Goal: Check status: Check status

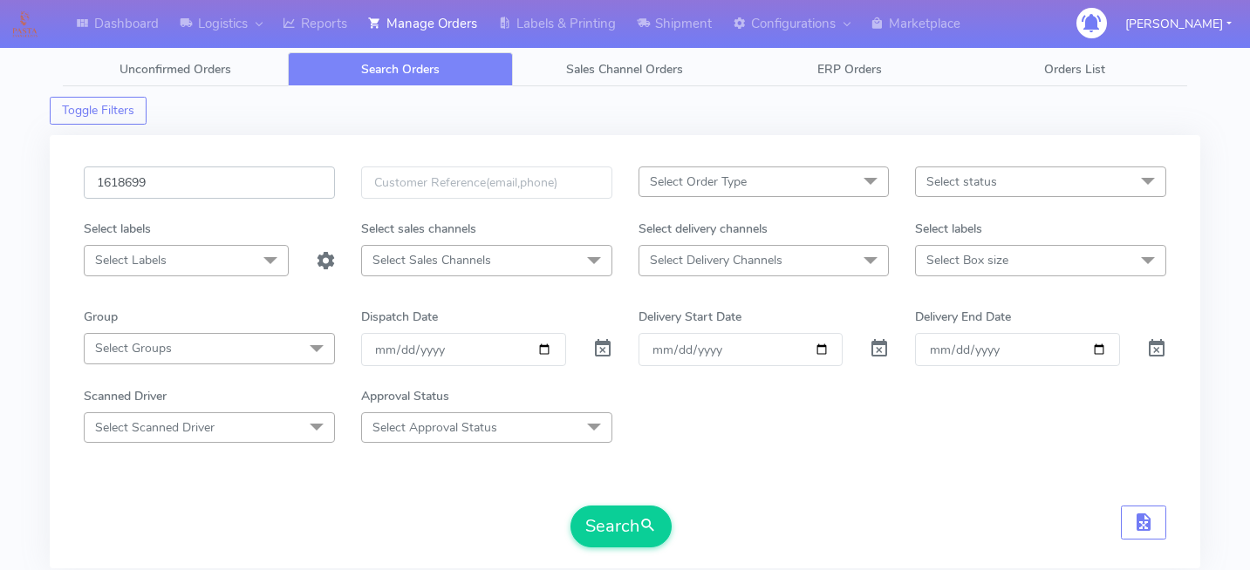
click at [207, 192] on input "1618699" at bounding box center [209, 183] width 251 height 32
paste input "1622393"
type input "1622393"
click at [615, 519] on button "Search" at bounding box center [620, 527] width 101 height 42
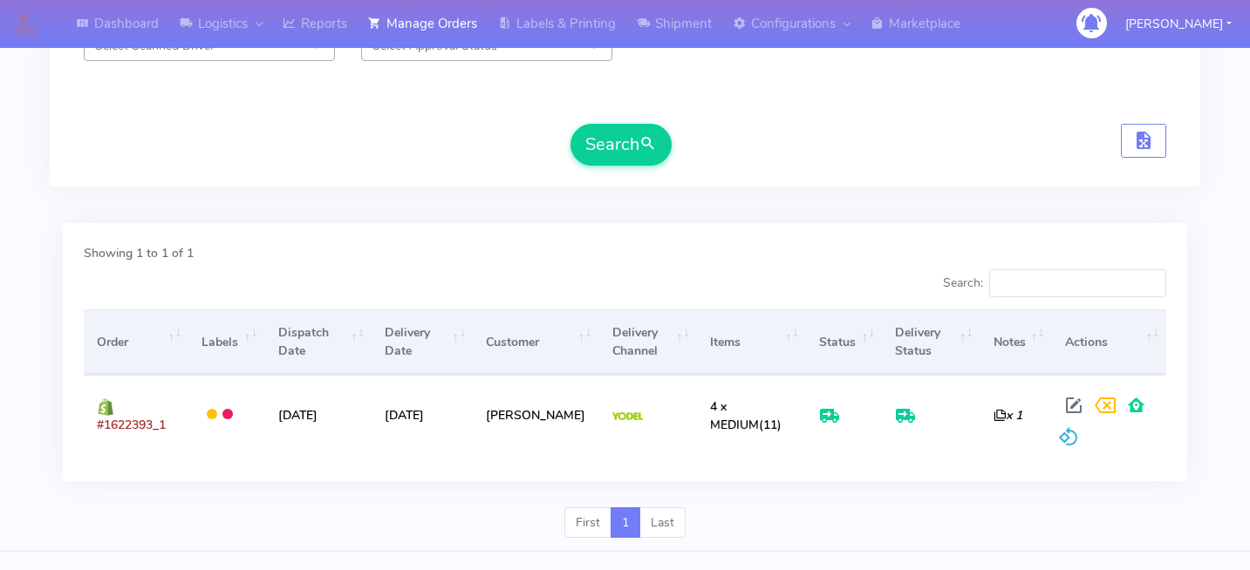
scroll to position [383, 0]
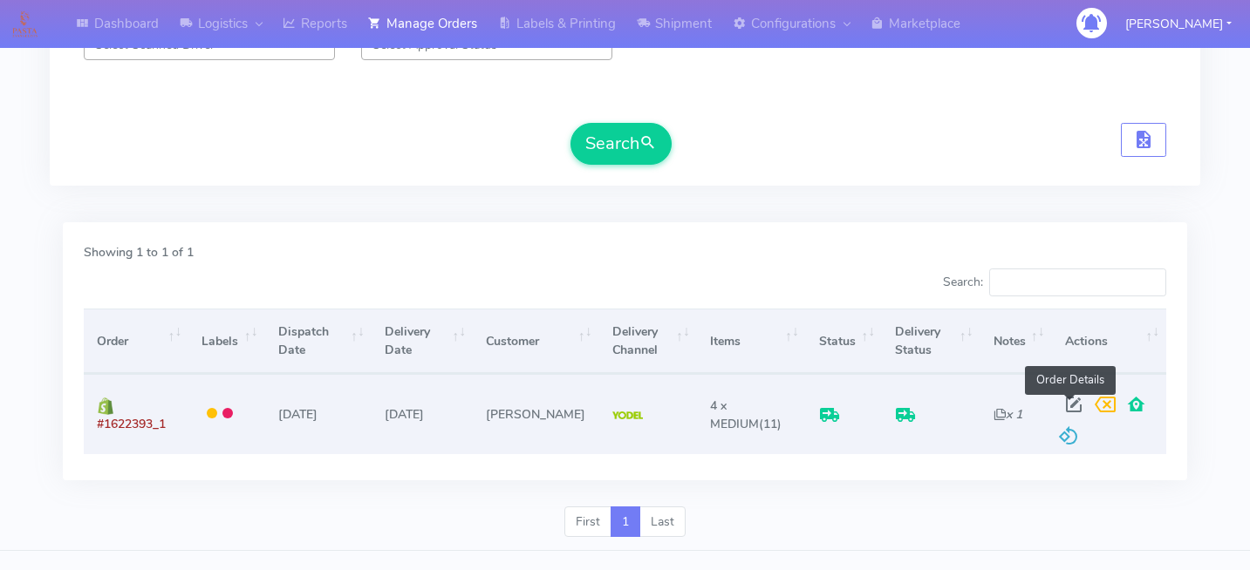
click at [1062, 402] on span at bounding box center [1073, 408] width 31 height 17
select select "5"
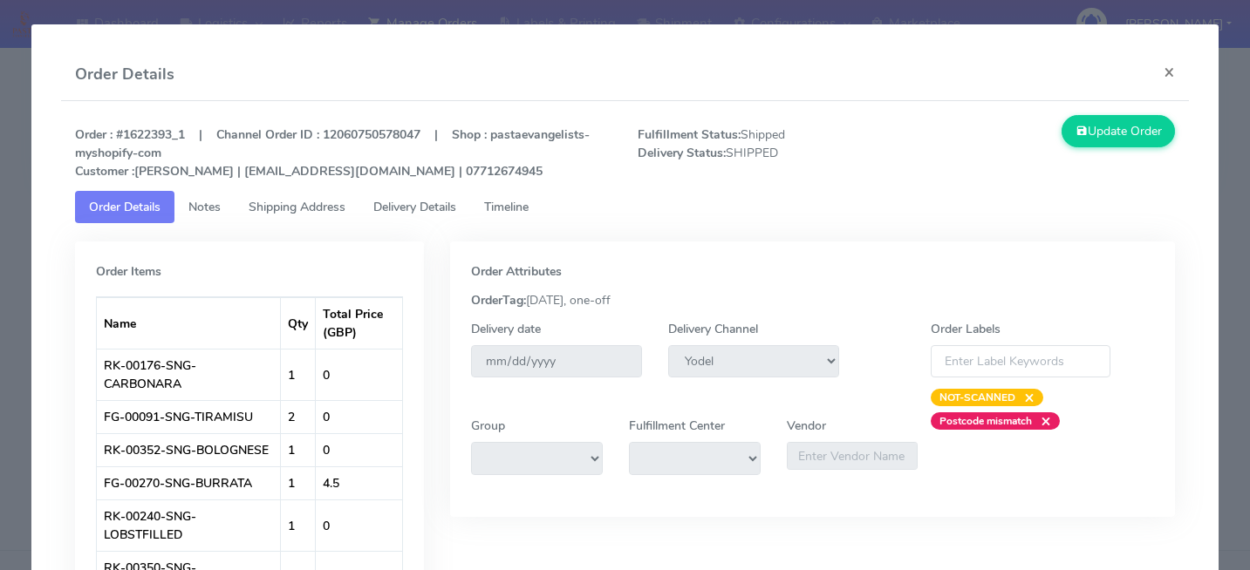
click at [435, 201] on span "Delivery Details" at bounding box center [414, 207] width 83 height 17
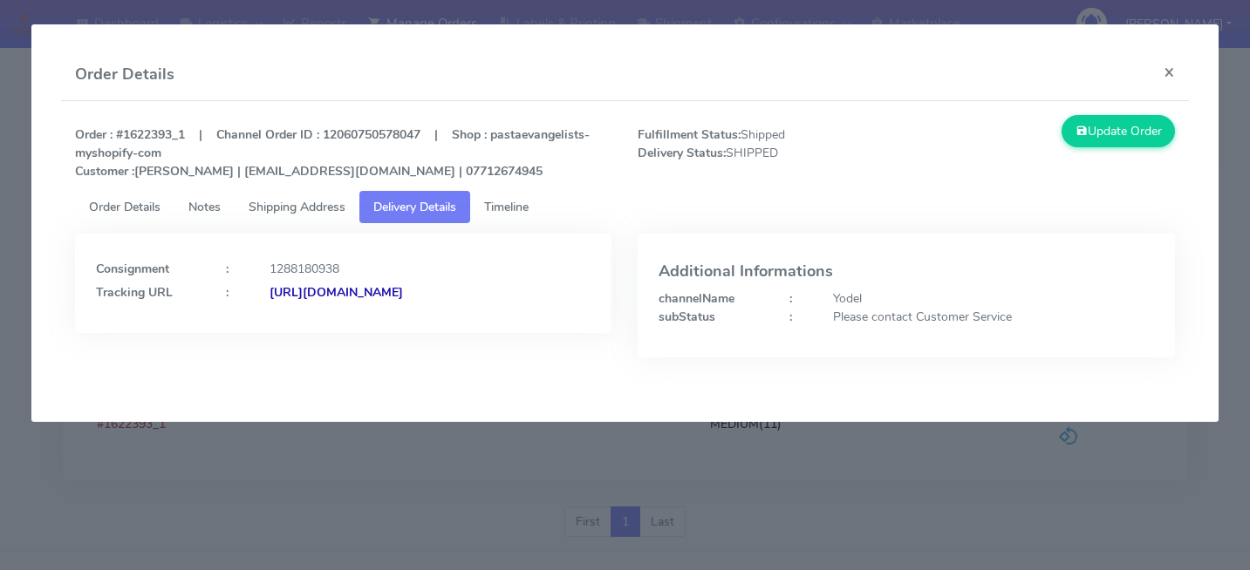
click at [519, 202] on span "Timeline" at bounding box center [506, 207] width 44 height 17
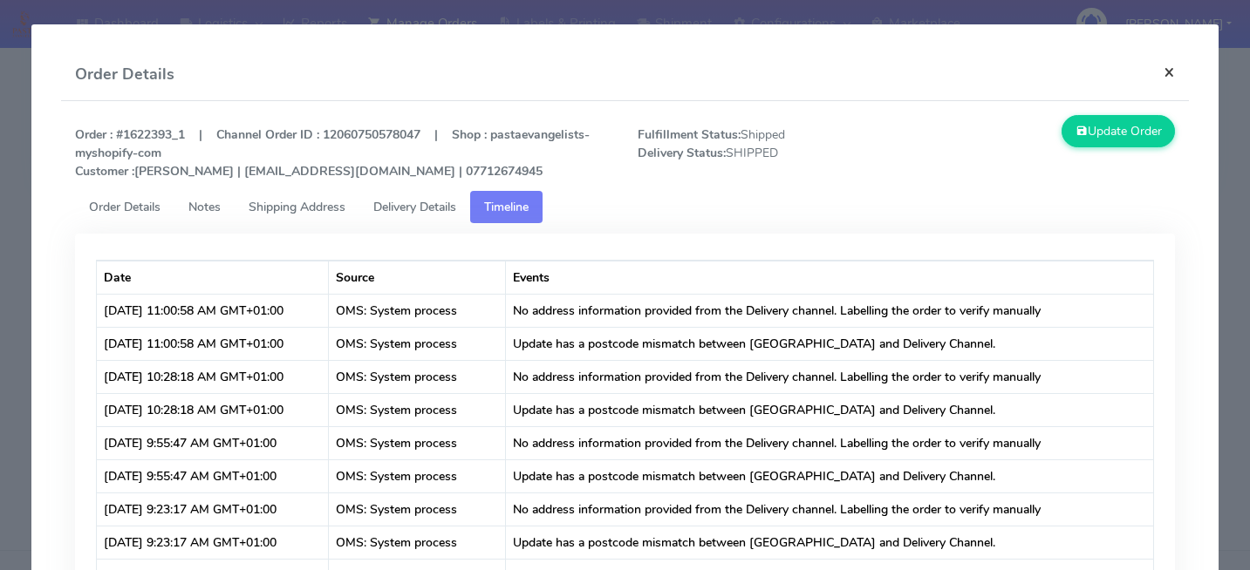
click at [1170, 79] on button "×" at bounding box center [1168, 72] width 39 height 46
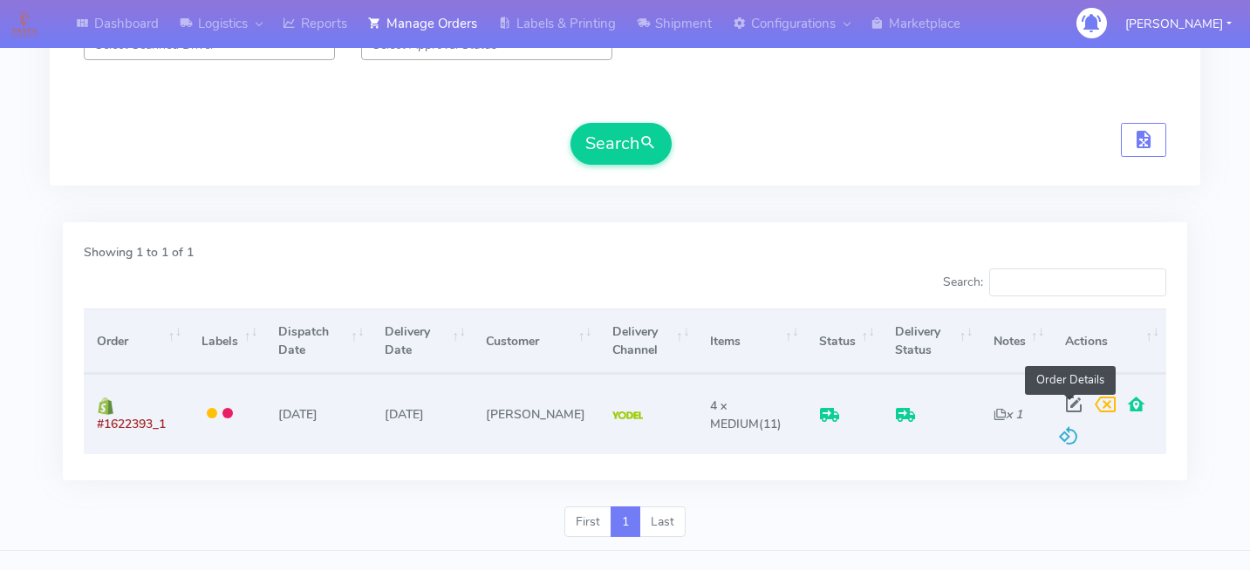
click at [1067, 400] on span at bounding box center [1073, 408] width 31 height 17
select select "5"
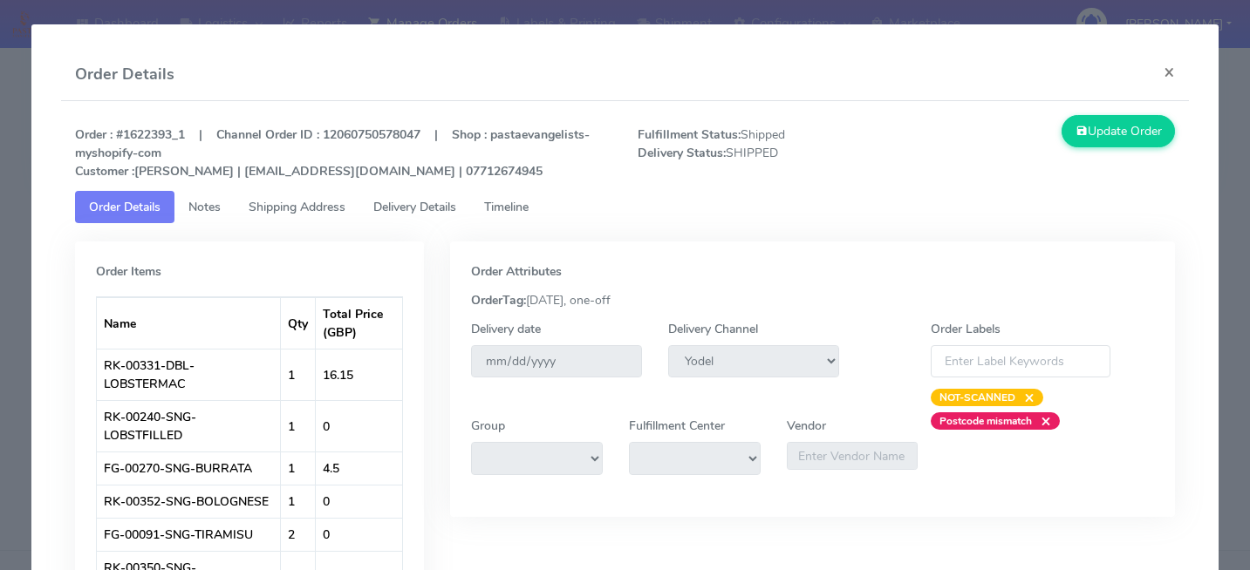
click at [517, 201] on span "Timeline" at bounding box center [506, 207] width 44 height 17
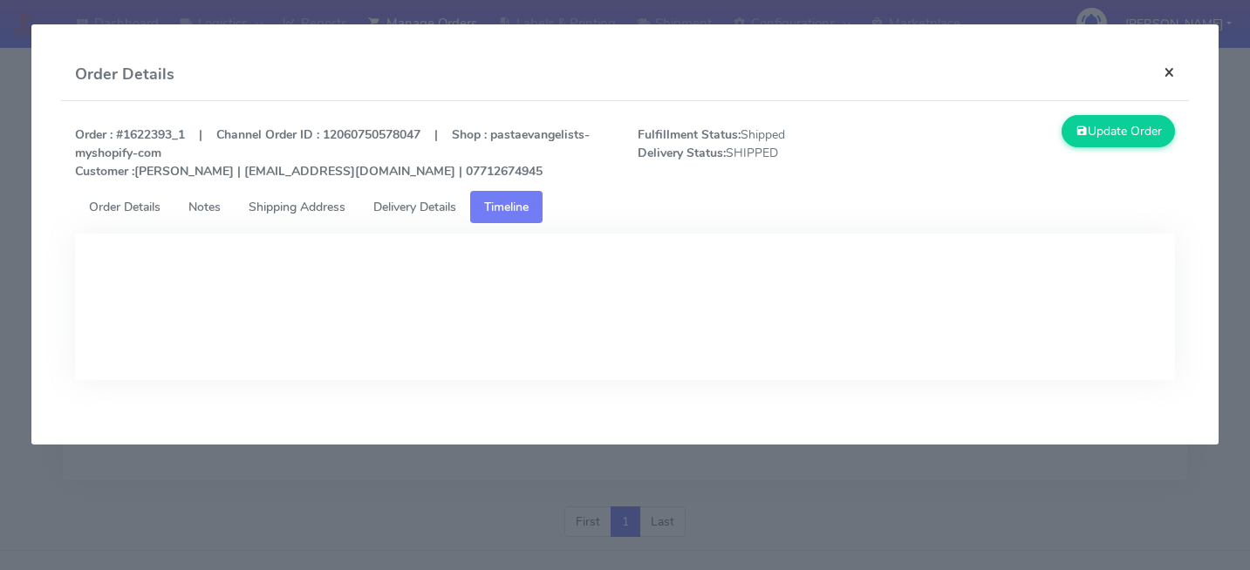
click at [1166, 74] on button "×" at bounding box center [1168, 72] width 39 height 46
